Goal: Transaction & Acquisition: Purchase product/service

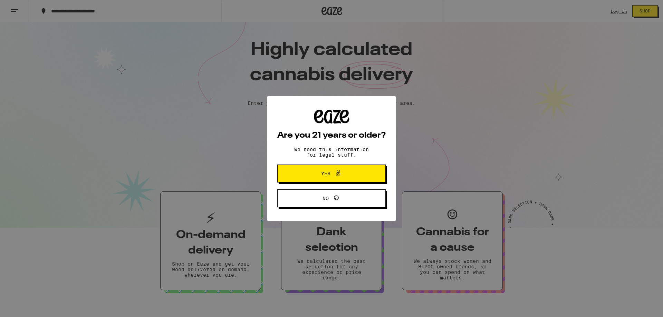
click at [298, 175] on button "Yes" at bounding box center [331, 174] width 108 height 18
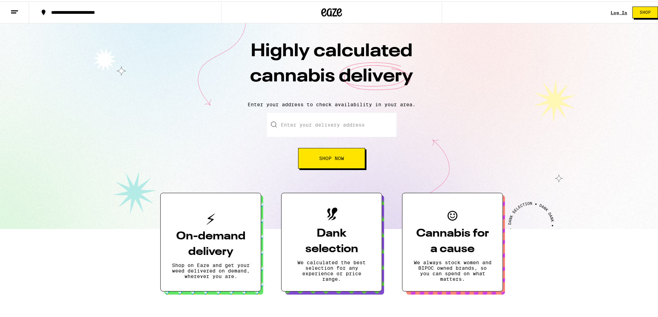
click at [284, 119] on input "Enter your delivery address" at bounding box center [331, 124] width 129 height 24
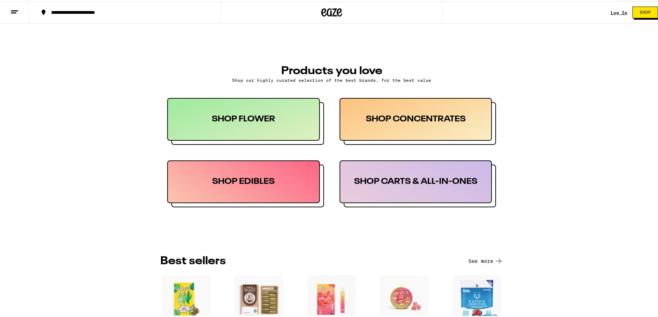
scroll to position [345, 0]
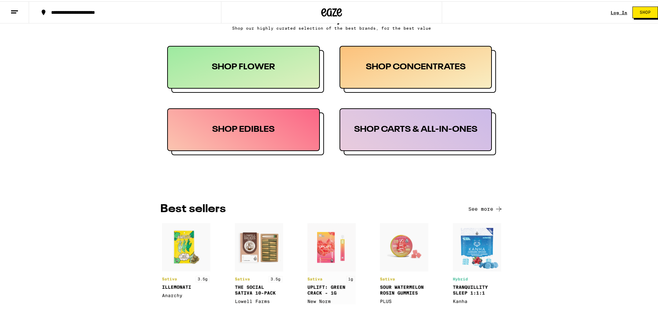
click at [254, 143] on div "SHOP EDIBLES" at bounding box center [243, 128] width 153 height 43
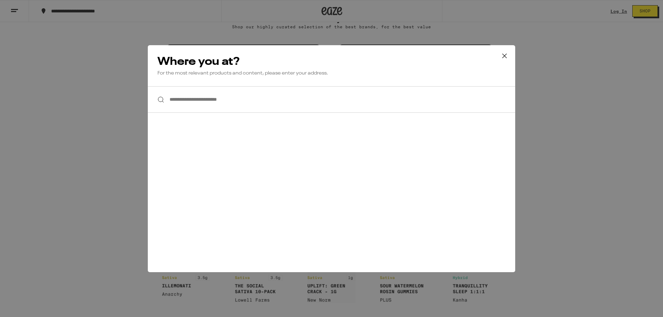
click at [218, 109] on input "**********" at bounding box center [331, 99] width 367 height 27
click at [505, 56] on icon at bounding box center [504, 56] width 4 height 4
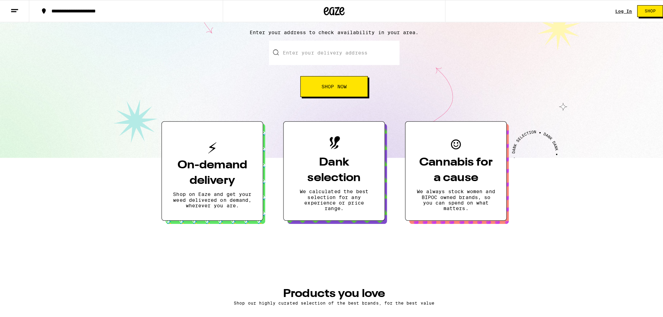
scroll to position [69, 0]
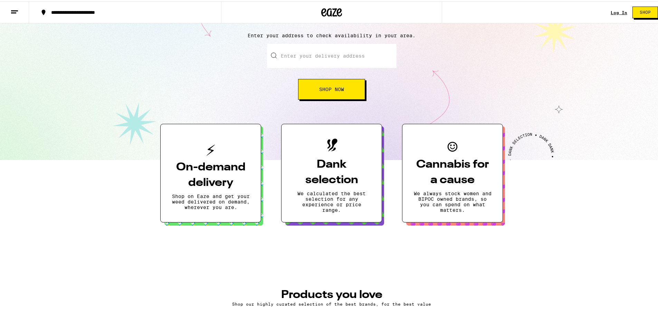
click at [308, 56] on input "Enter your delivery address" at bounding box center [331, 54] width 129 height 24
